Goal: Task Accomplishment & Management: Use online tool/utility

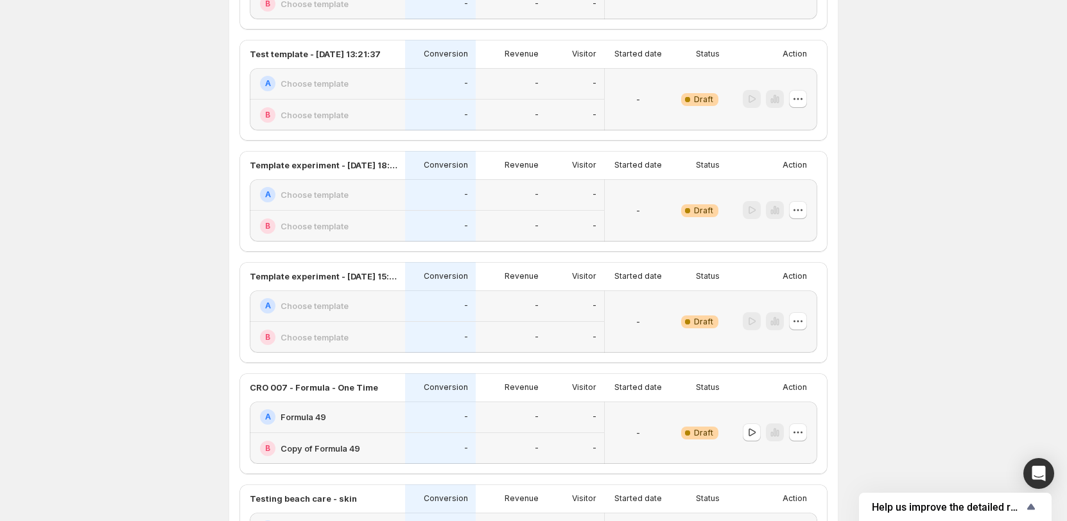
scroll to position [321, 0]
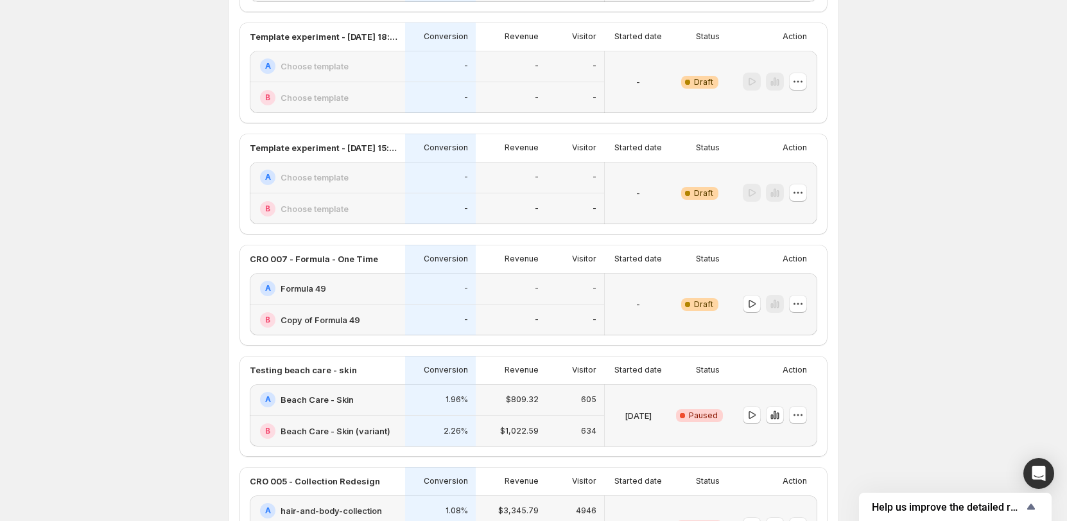
click at [100, 180] on div "Experiments. This page is ready Experiments Create new experiment Template Expe…" at bounding box center [533, 496] width 1067 height 1635
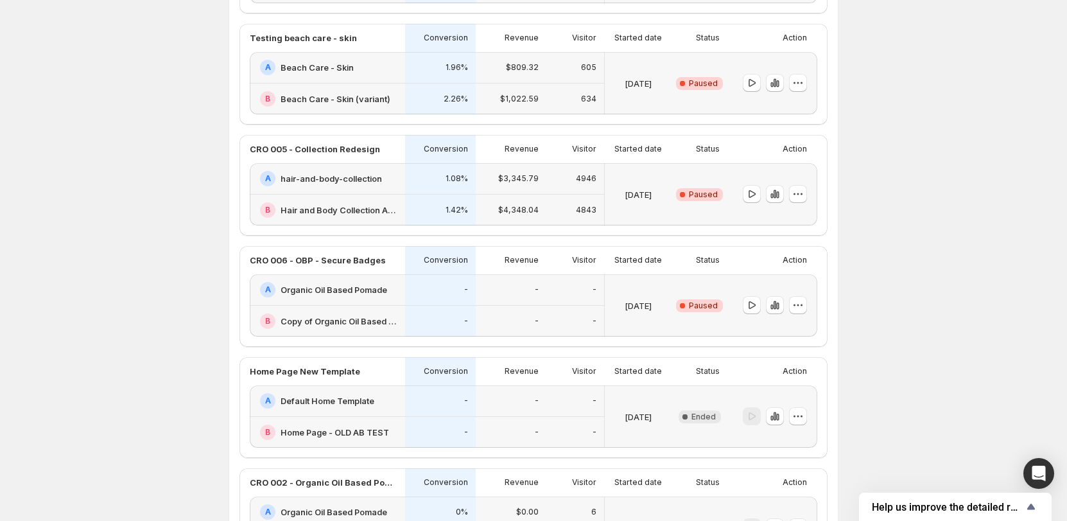
scroll to position [320, 0]
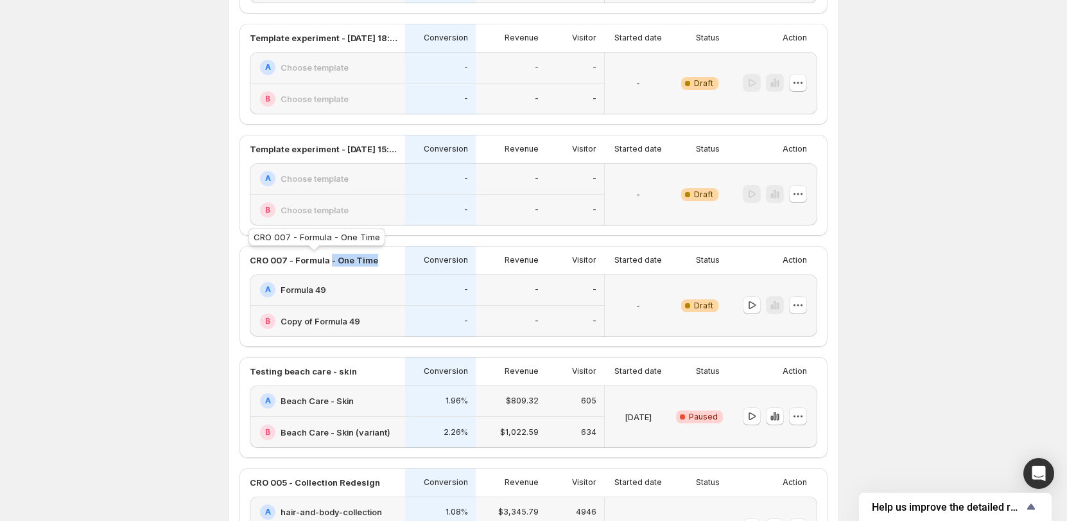
drag, startPoint x: 333, startPoint y: 258, endPoint x: 385, endPoint y: 258, distance: 52.0
click at [385, 258] on div "CRO 007 - Formula - One Time" at bounding box center [324, 260] width 148 height 13
click at [211, 275] on div "Experiments. This page is ready Experiments Create new experiment Template Expe…" at bounding box center [533, 497] width 1067 height 1635
click at [934, 273] on div "Experiments. This page is ready Experiments Create new experiment Template Expe…" at bounding box center [533, 497] width 1067 height 1635
click at [476, 264] on div "Conversion" at bounding box center [440, 260] width 71 height 28
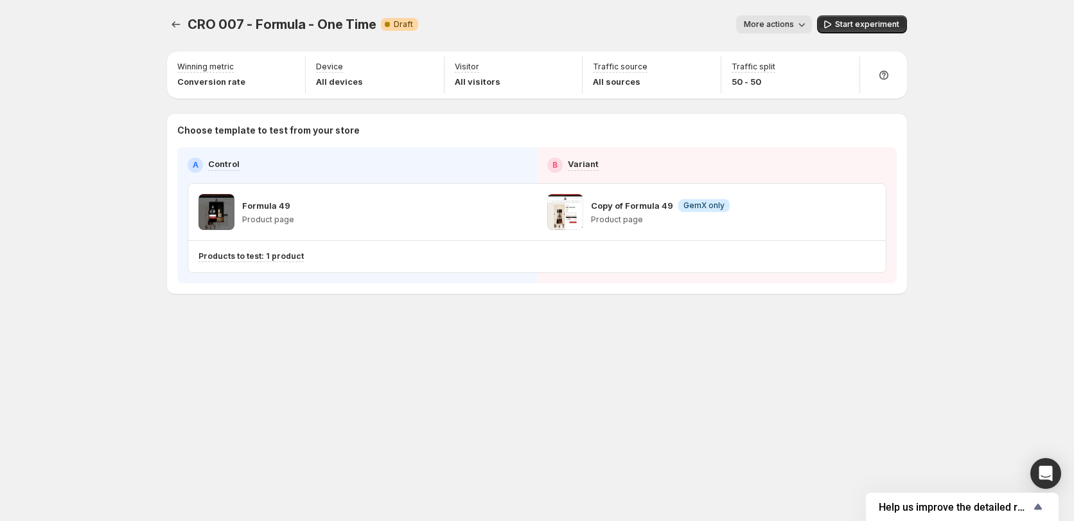
click at [463, 446] on div "CRO 007 - Formula - One Time. This page is ready CRO 007 - Formula - One Time W…" at bounding box center [537, 260] width 771 height 521
click at [841, 213] on icon "button" at bounding box center [843, 211] width 13 height 13
